Goal: Obtain resource: Download file/media

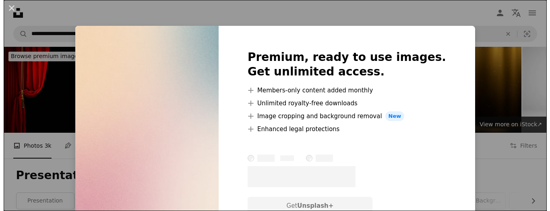
scroll to position [121, 0]
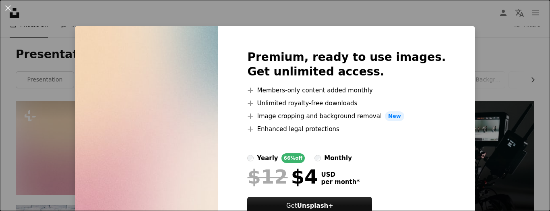
click at [5, 96] on div "An X shape Premium, ready to use images. Get unlimited access. A plus sign Memb…" at bounding box center [275, 105] width 550 height 211
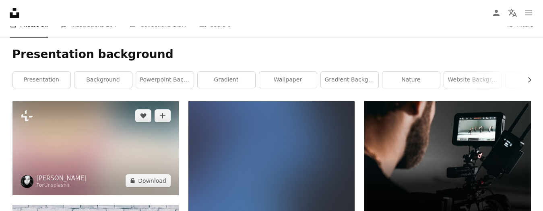
click at [85, 148] on img at bounding box center [95, 147] width 166 height 93
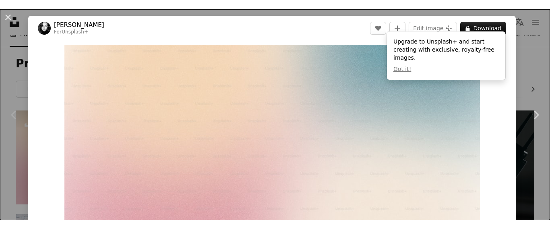
scroll to position [81, 0]
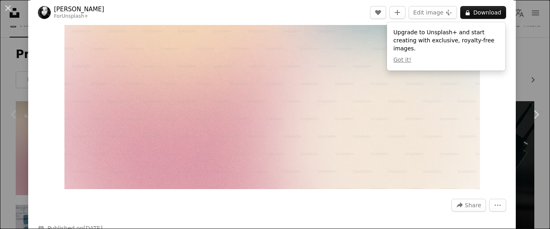
click at [95, 58] on img "Zoom in on this image" at bounding box center [271, 72] width 415 height 234
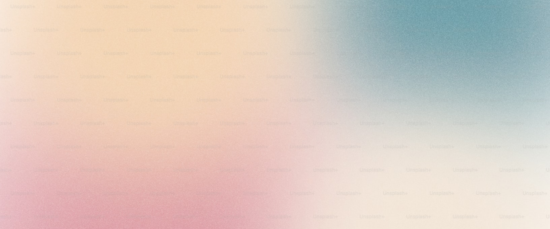
scroll to position [39, 0]
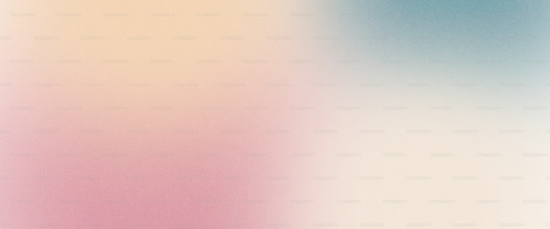
click at [97, 64] on img "Zoom out on this image" at bounding box center [275, 116] width 551 height 310
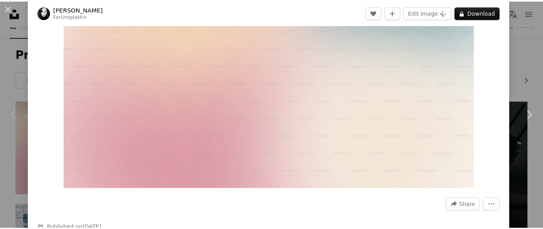
scroll to position [41, 0]
